Goal: Task Accomplishment & Management: Manage account settings

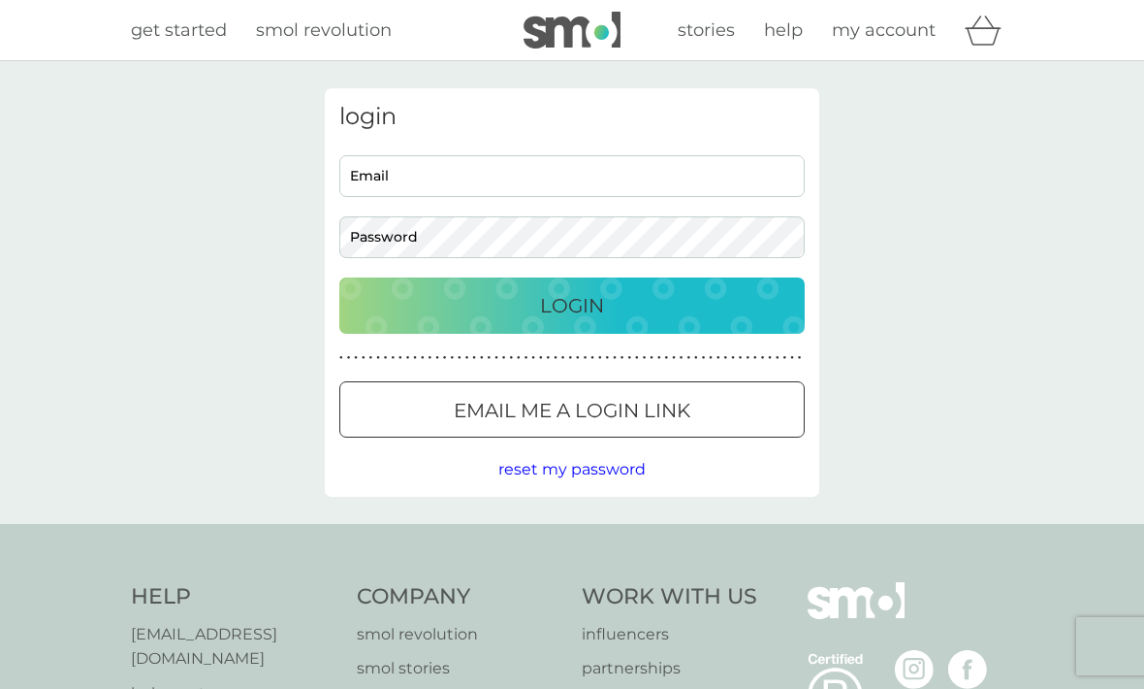
click at [444, 170] on input "Email" at bounding box center [572, 176] width 466 height 42
type input "[EMAIL_ADDRESS][DOMAIN_NAME]"
click at [572, 305] on button "Login" at bounding box center [572, 305] width 466 height 56
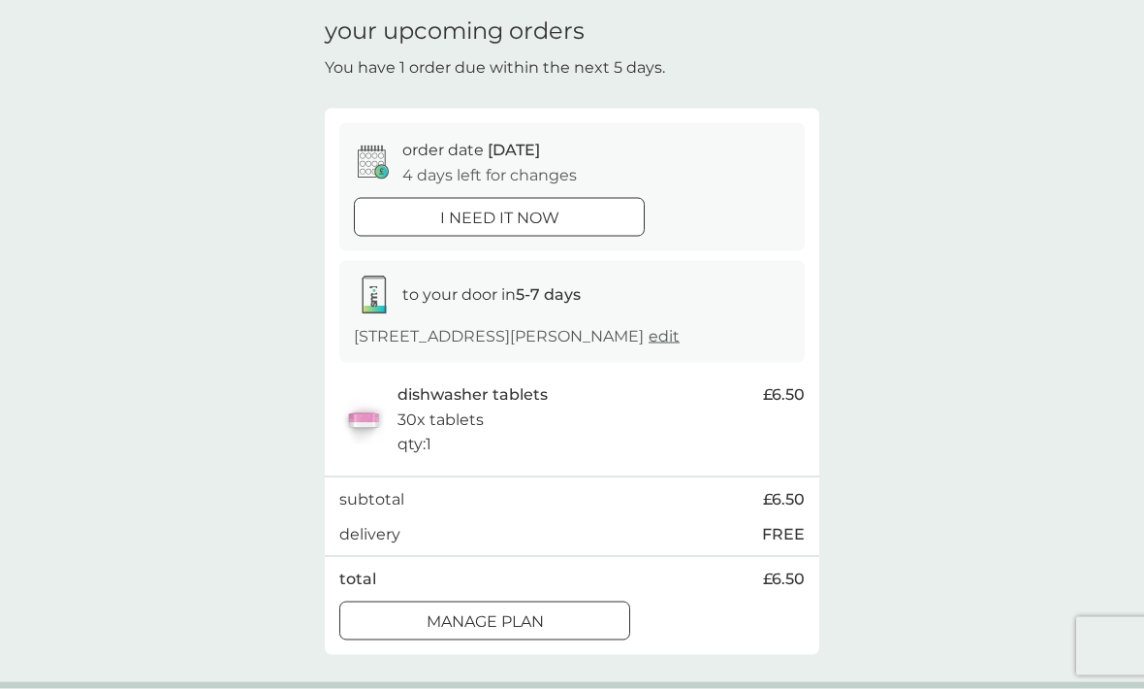
scroll to position [75, 0]
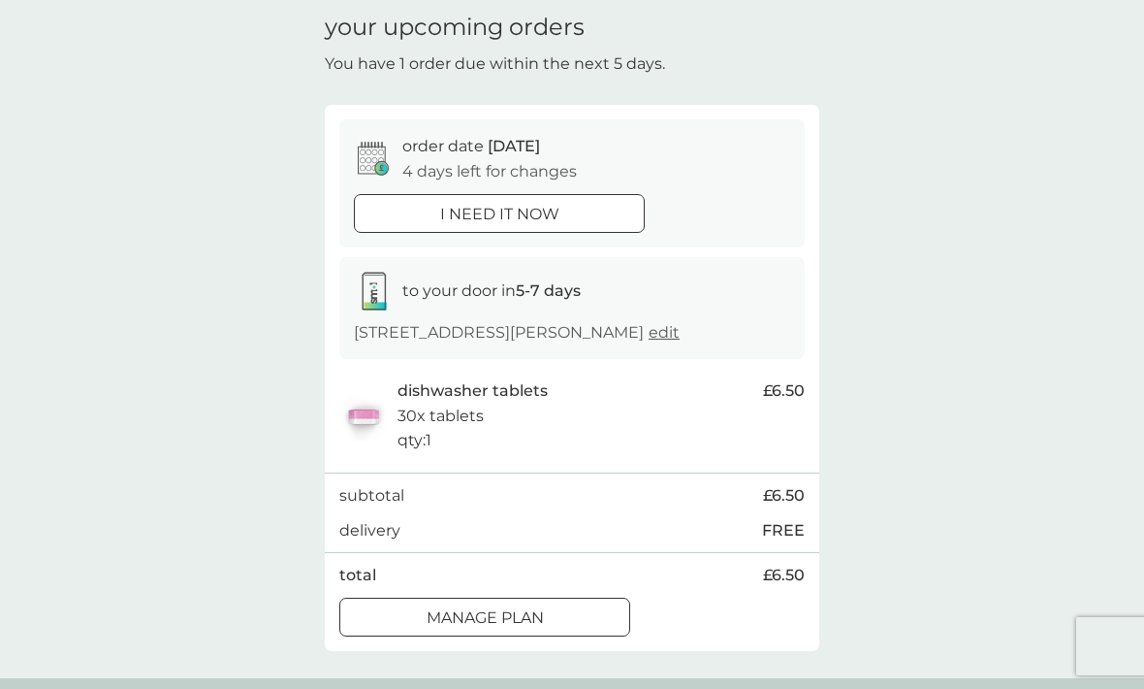
click at [521, 597] on button "Manage plan" at bounding box center [484, 616] width 291 height 39
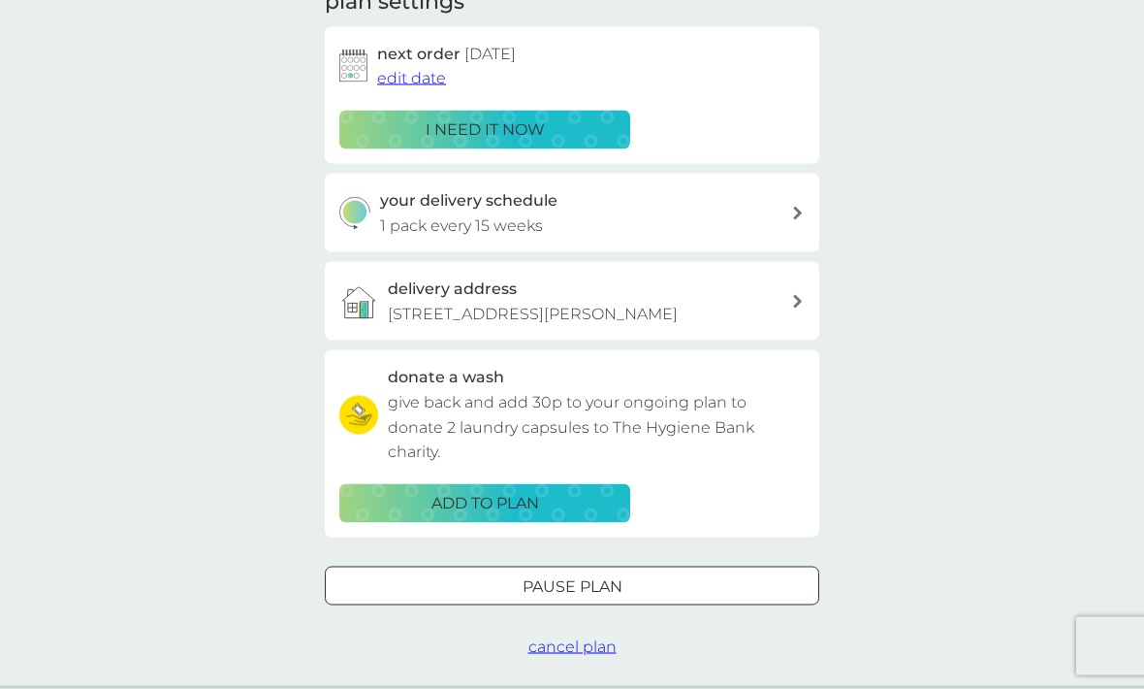
scroll to position [306, 0]
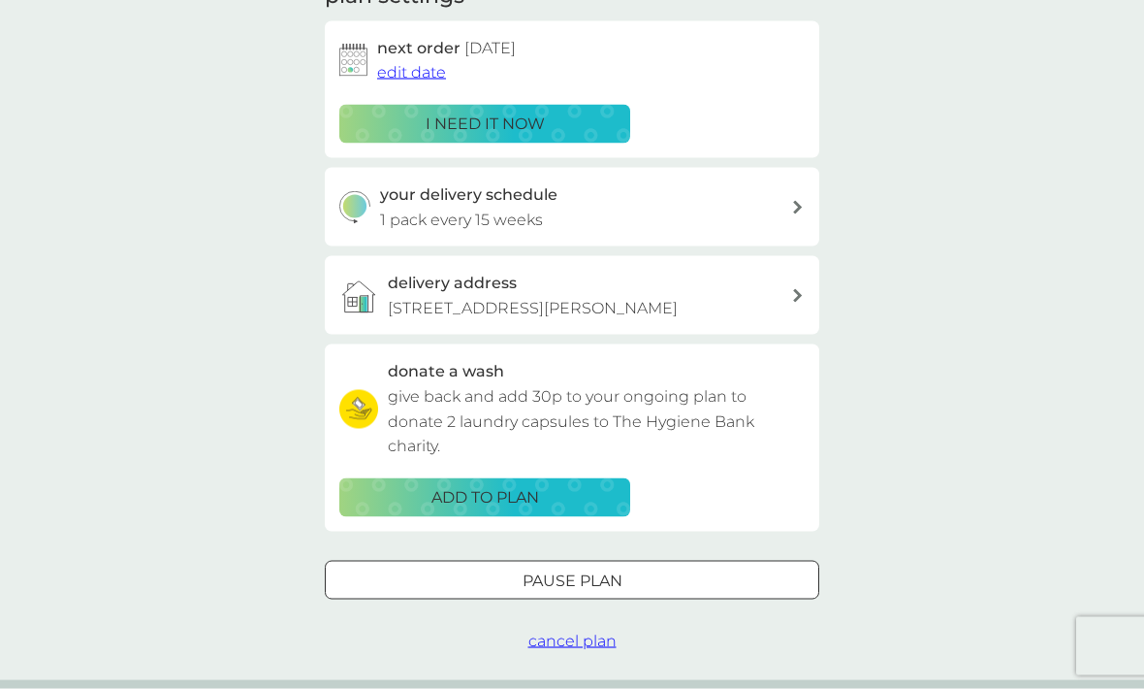
click at [572, 576] on div at bounding box center [572, 579] width 6 height 6
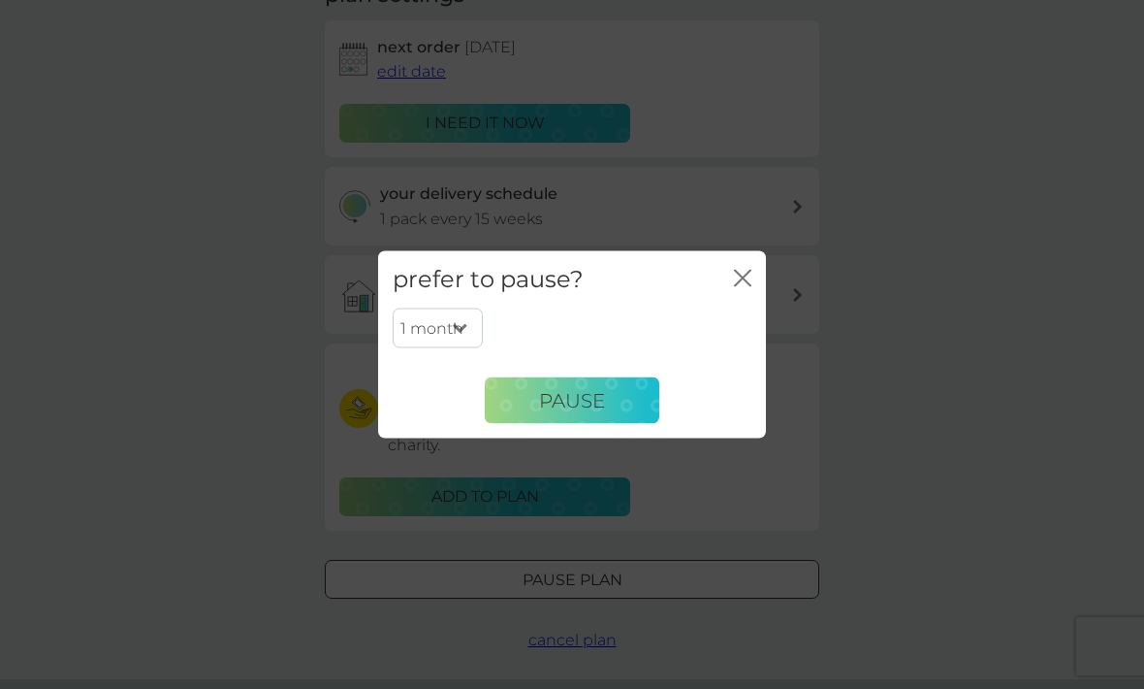
click at [469, 342] on select "1 month 2 months 3 months 4 months 5 months 6 months" at bounding box center [438, 327] width 90 height 41
select select "2"
